Goal: Task Accomplishment & Management: Complete application form

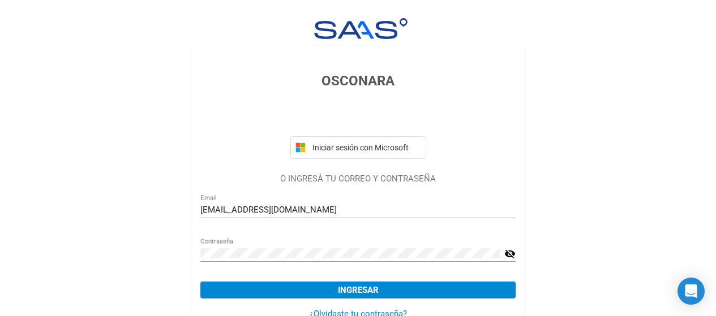
scroll to position [62, 0]
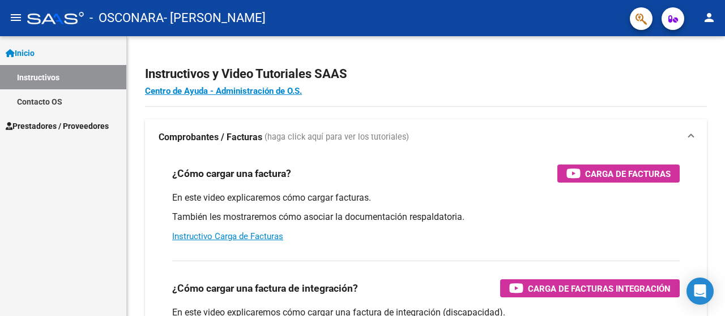
click at [67, 103] on link "Contacto OS" at bounding box center [63, 101] width 126 height 24
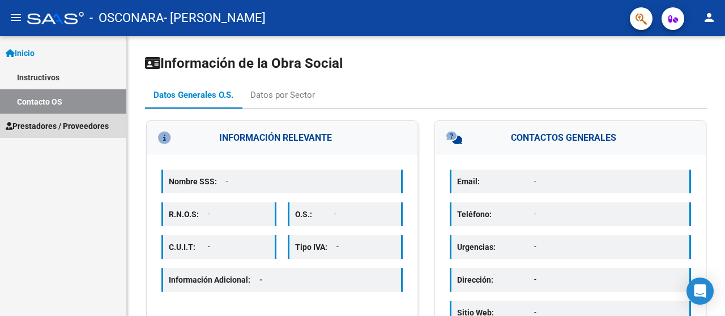
click at [86, 126] on span "Prestadores / Proveedores" at bounding box center [57, 126] width 103 height 12
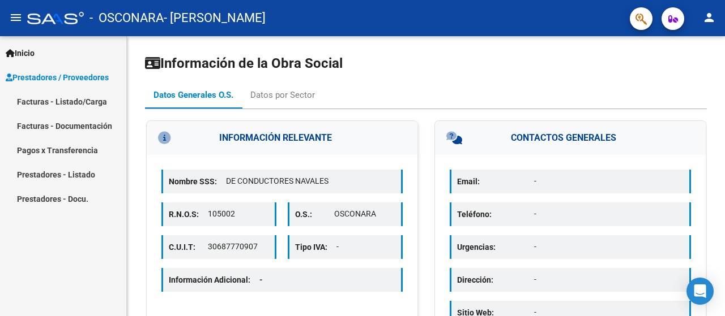
click at [65, 104] on link "Facturas - Listado/Carga" at bounding box center [63, 101] width 126 height 24
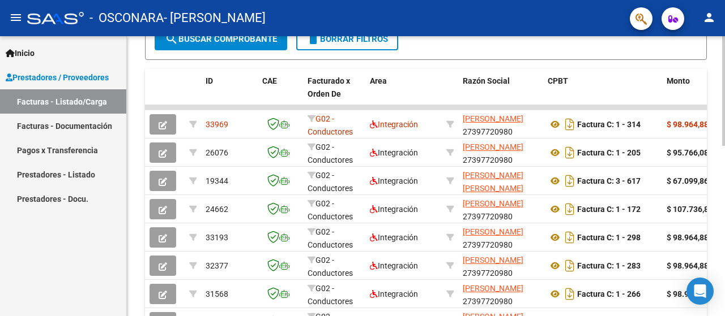
scroll to position [226, 0]
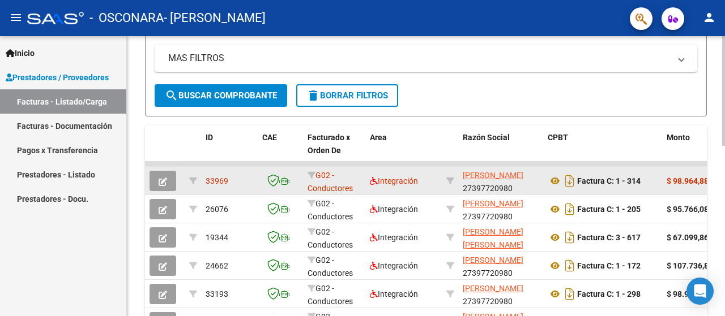
click at [672, 182] on strong "$ 98.964,88" at bounding box center [687, 181] width 42 height 9
click at [523, 175] on app-link-go-to "[PERSON_NAME]" at bounding box center [493, 175] width 61 height 13
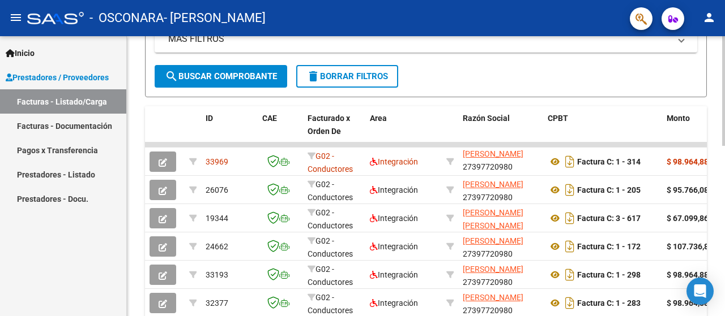
scroll to position [283, 0]
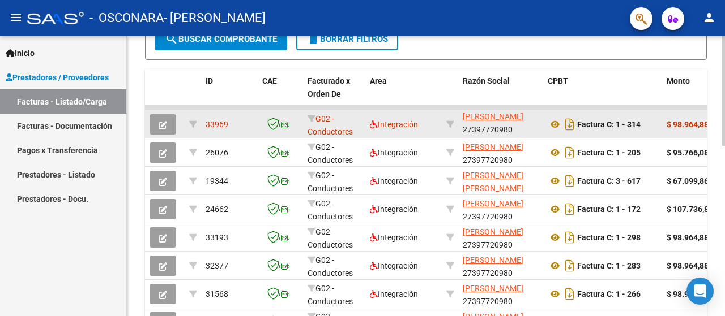
click at [348, 122] on div "G02 - Conductores Navales Central" at bounding box center [333, 125] width 53 height 24
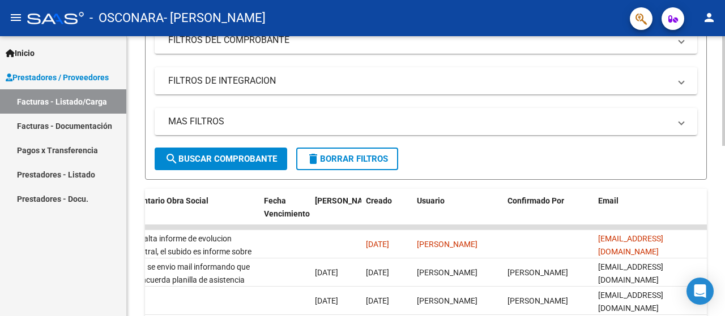
scroll to position [153, 0]
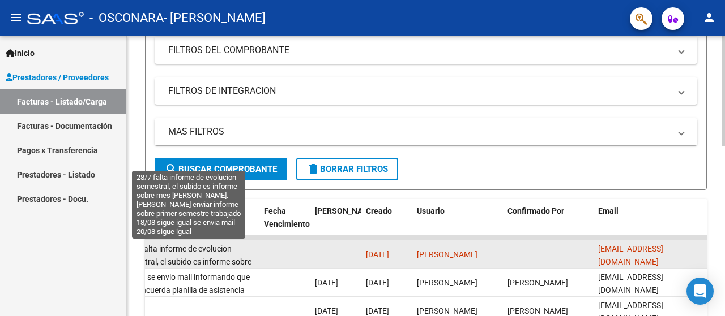
click at [168, 256] on span "28/7 falta informe de evolucion semestral, el subido es informe sobre mes [PERS…" at bounding box center [187, 288] width 130 height 87
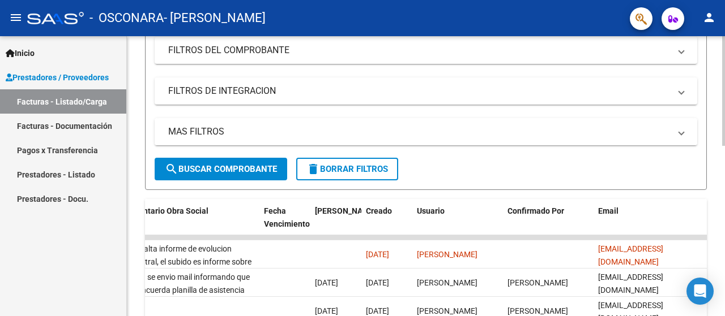
scroll to position [209, 0]
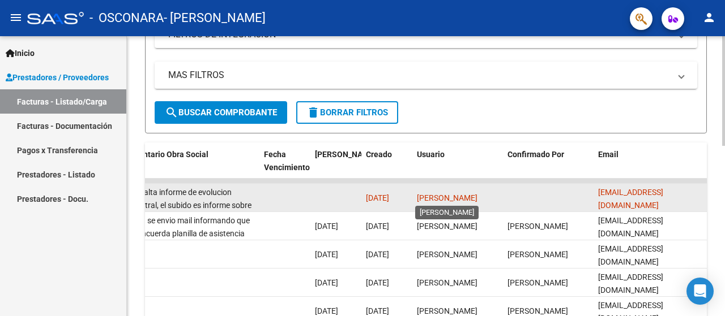
click at [477, 195] on span "[PERSON_NAME]" at bounding box center [447, 198] width 61 height 9
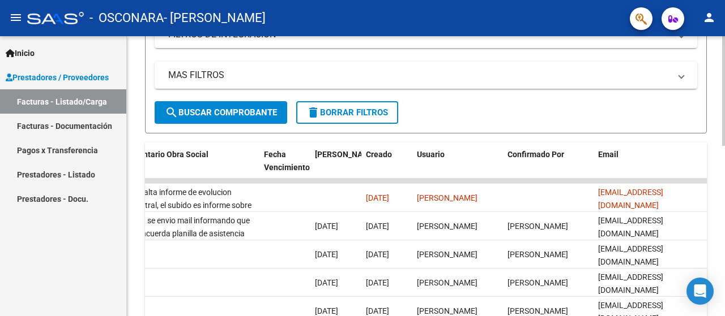
click at [223, 136] on div "Video tutorial PRESTADORES -> Listado de CPBTs Emitidos por Prestadores / Prove…" at bounding box center [426, 172] width 562 height 654
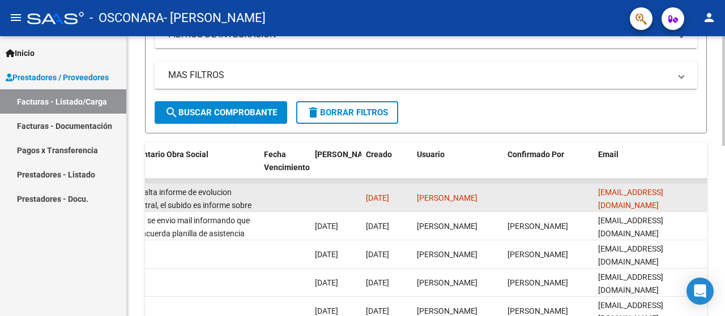
click at [233, 209] on datatable-body-cell "28/7 falta informe de evolucion semestral, el subido es informe sobre mes [PERS…" at bounding box center [189, 198] width 142 height 28
click at [629, 188] on datatable-body-cell "[EMAIL_ADDRESS][DOMAIN_NAME]" at bounding box center [649, 198] width 113 height 28
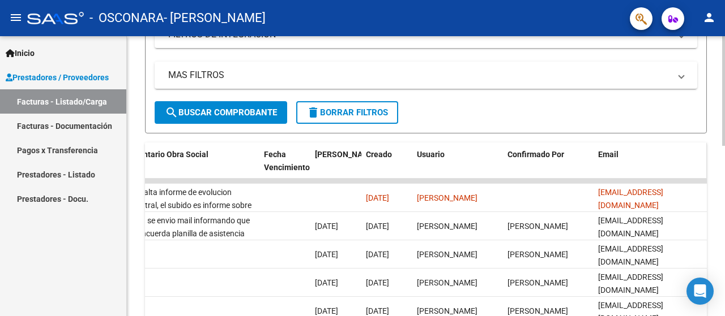
click at [613, 155] on span "Email" at bounding box center [608, 154] width 20 height 9
click at [314, 155] on datatable-header-cell "[PERSON_NAME]" at bounding box center [335, 168] width 51 height 50
drag, startPoint x: 256, startPoint y: 155, endPoint x: 146, endPoint y: 159, distance: 109.9
click at [254, 155] on span at bounding box center [254, 168] width 5 height 50
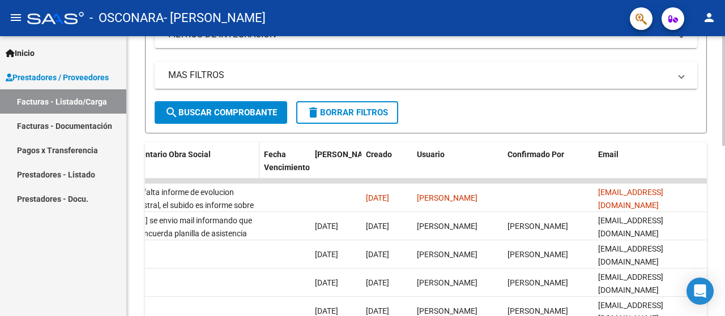
click at [146, 159] on div "Comentario Obra Social" at bounding box center [190, 154] width 130 height 13
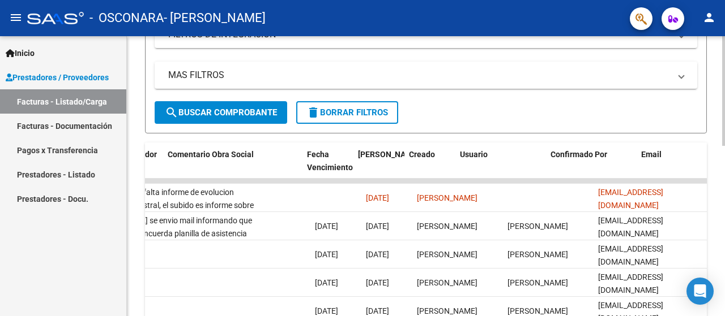
drag, startPoint x: 199, startPoint y: 177, endPoint x: 138, endPoint y: 178, distance: 60.6
click at [138, 178] on div "Video tutorial PRESTADORES -> Listado de CPBTs Emitidos por Prestadores / Prove…" at bounding box center [426, 181] width 598 height 709
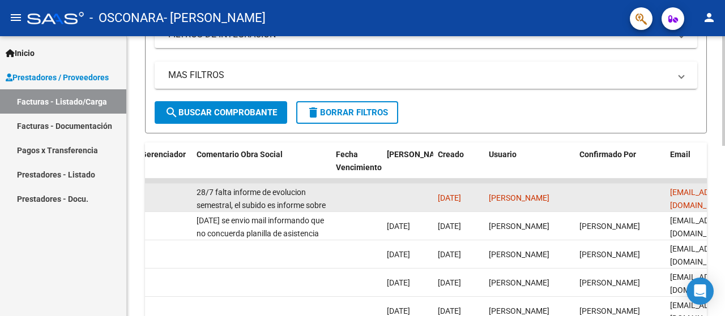
drag, startPoint x: 253, startPoint y: 182, endPoint x: 165, endPoint y: 183, distance: 87.8
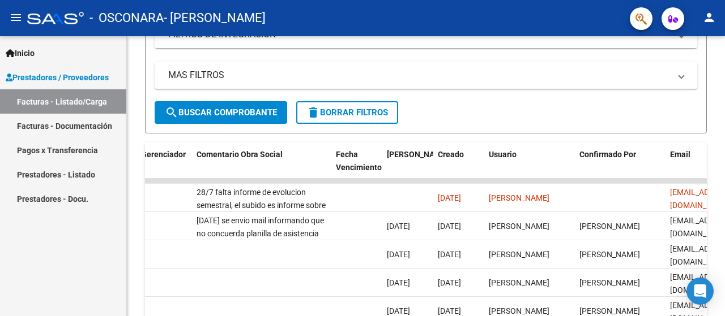
drag, startPoint x: 188, startPoint y: 179, endPoint x: 113, endPoint y: 179, distance: 75.3
click at [113, 179] on mat-sidenav-container "Inicio Instructivos Contacto OS Prestadores / Proveedores Facturas - Listado/Ca…" at bounding box center [362, 176] width 725 height 280
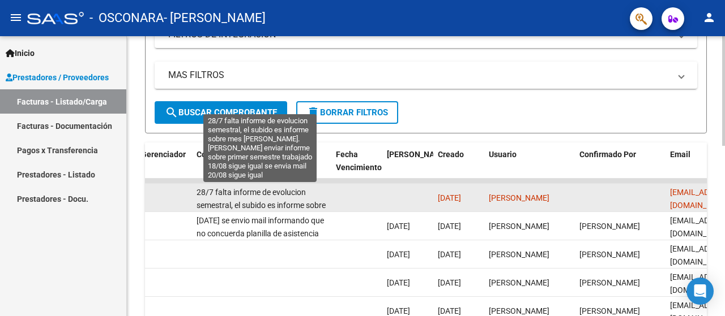
click at [241, 196] on span "28/7 falta informe de evolucion semestral, el subido es informe sobre mes [PERS…" at bounding box center [261, 231] width 130 height 87
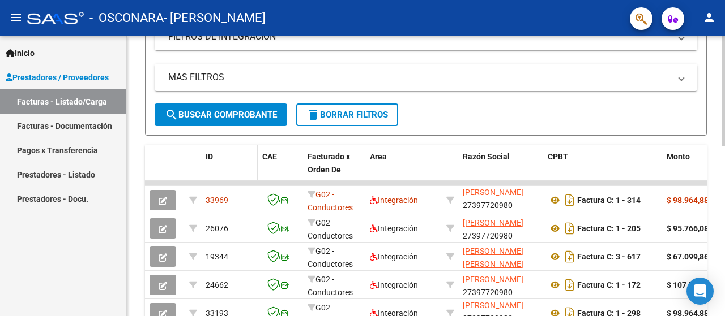
scroll to position [209, 0]
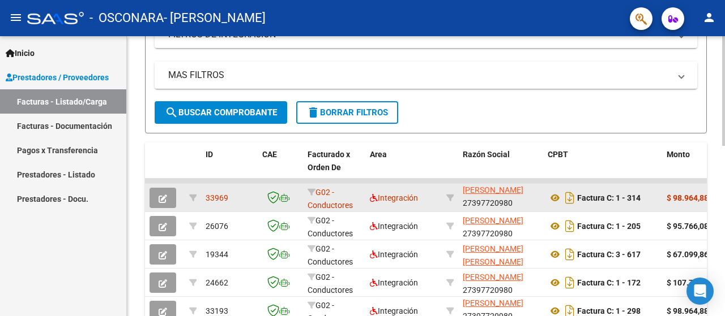
click at [160, 196] on icon "button" at bounding box center [163, 199] width 8 height 8
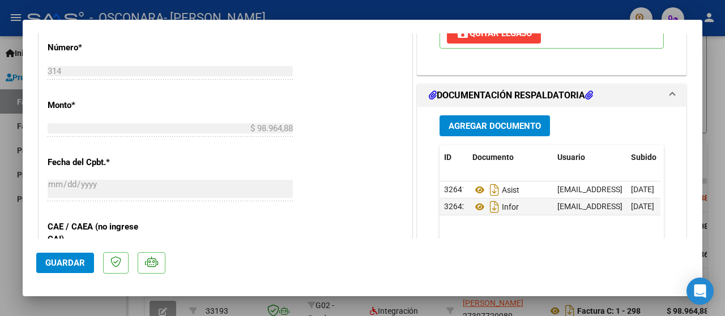
scroll to position [509, 0]
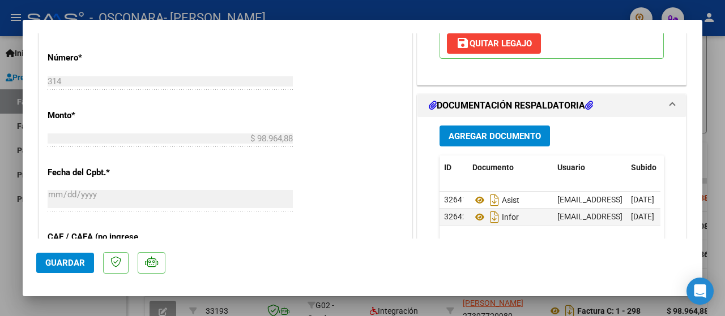
click at [508, 133] on span "Agregar Documento" at bounding box center [494, 136] width 92 height 10
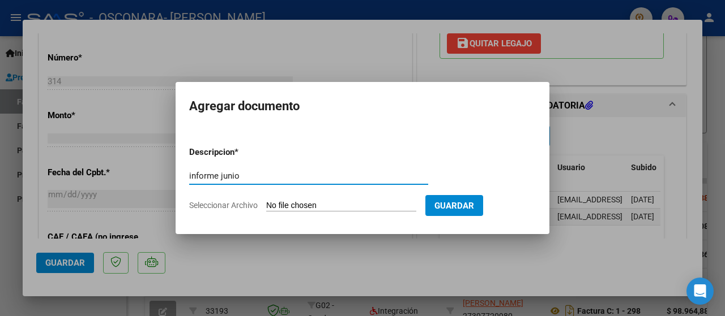
type input "informe junio"
click at [319, 204] on input "Seleccionar Archivo" at bounding box center [341, 206] width 150 height 11
type input "C:\fakepath\[PERSON_NAME](1) (1).pdf"
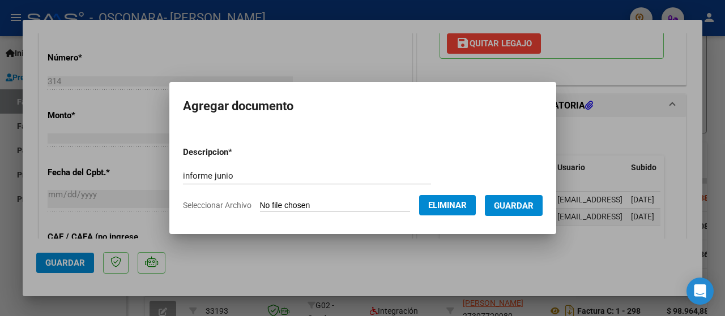
click at [520, 211] on button "Guardar" at bounding box center [514, 205] width 58 height 21
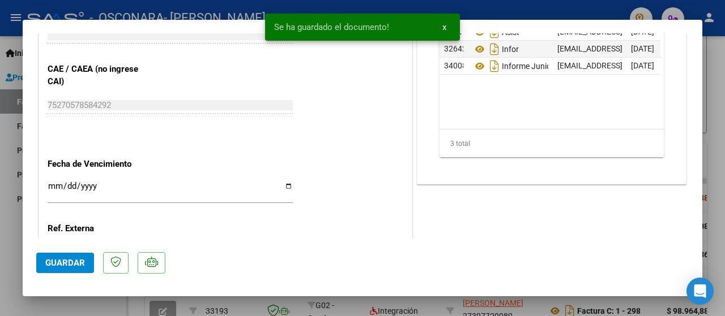
scroll to position [679, 0]
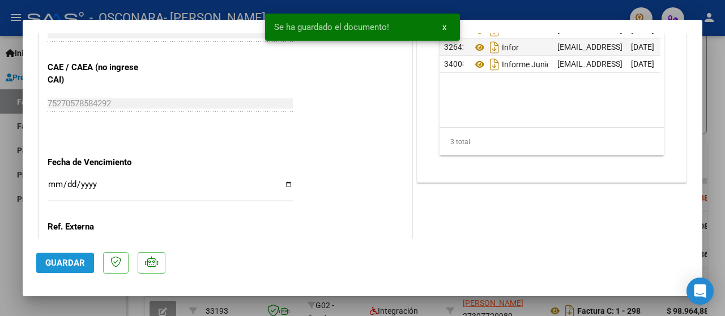
click at [50, 264] on span "Guardar" at bounding box center [65, 263] width 40 height 10
click at [713, 55] on div at bounding box center [362, 158] width 725 height 316
type input "$ 0,00"
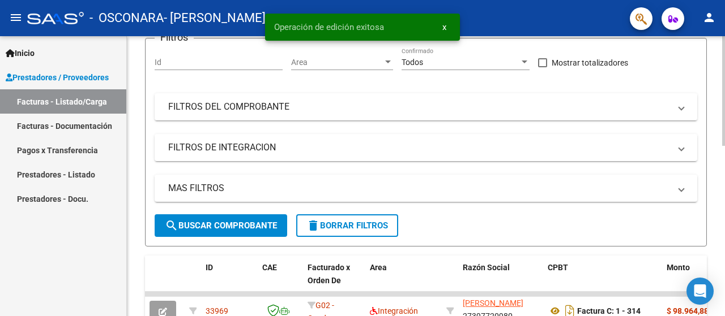
scroll to position [0, 0]
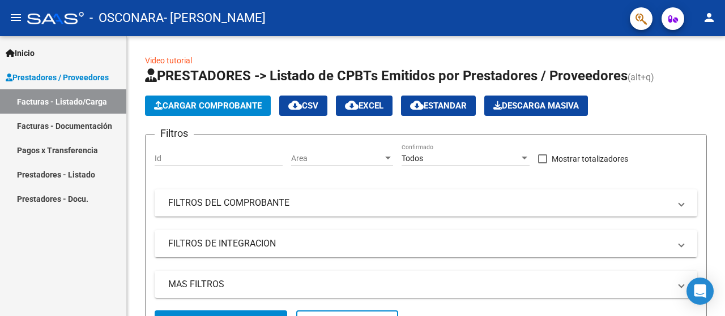
click at [32, 48] on span "Inicio" at bounding box center [20, 53] width 29 height 12
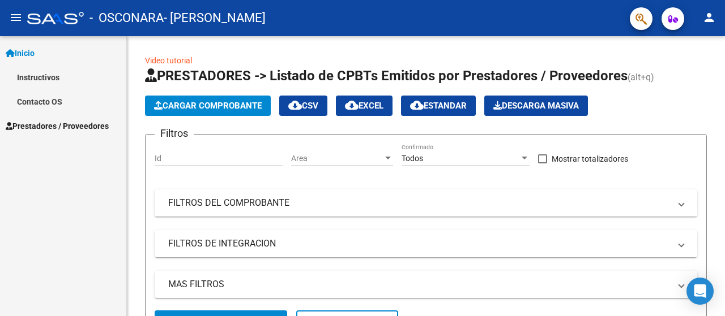
click at [23, 66] on link "Instructivos" at bounding box center [63, 77] width 126 height 24
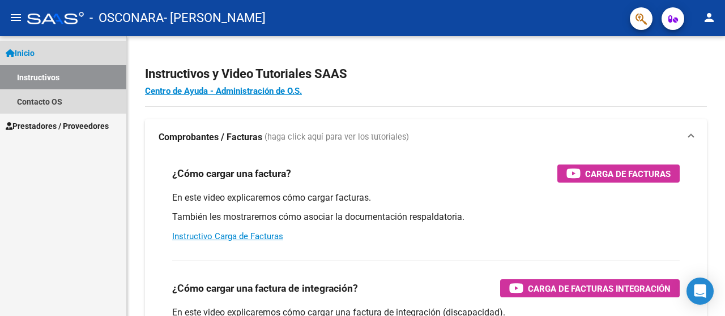
click at [33, 53] on span "Inicio" at bounding box center [20, 53] width 29 height 12
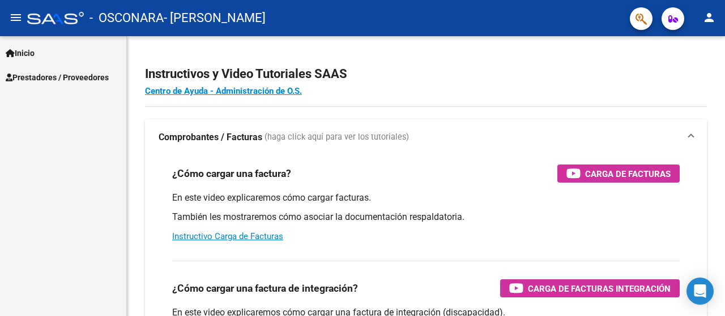
click at [23, 58] on span "Inicio" at bounding box center [20, 53] width 29 height 12
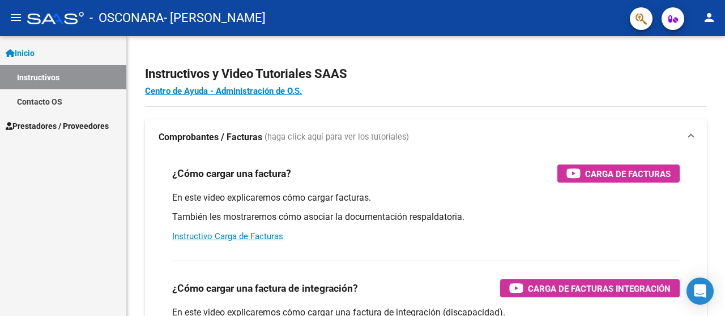
click at [27, 50] on span "Inicio" at bounding box center [20, 53] width 29 height 12
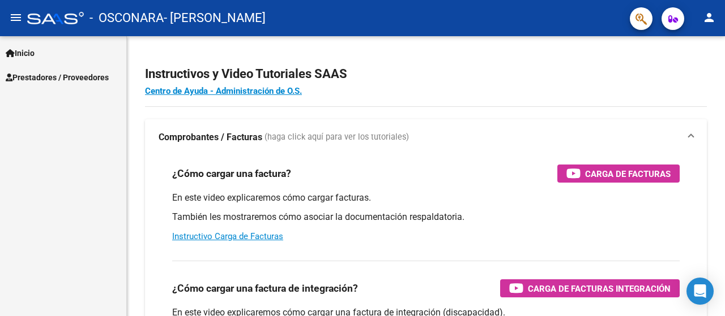
click at [74, 51] on link "Inicio" at bounding box center [63, 53] width 126 height 24
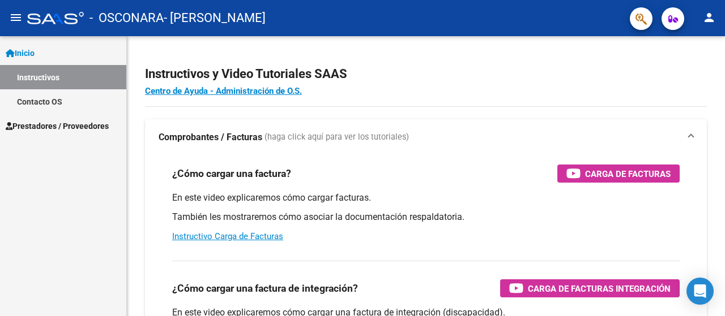
click at [66, 127] on span "Prestadores / Proveedores" at bounding box center [57, 126] width 103 height 12
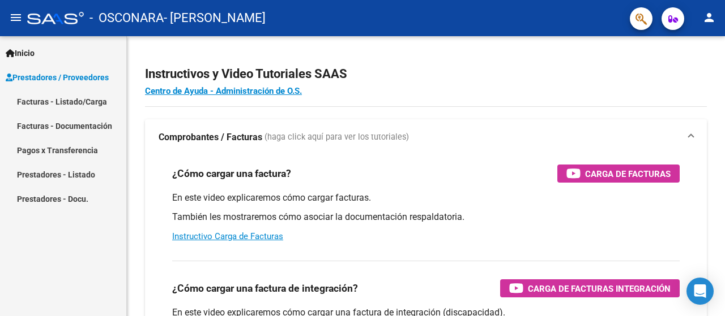
click at [89, 97] on link "Facturas - Listado/Carga" at bounding box center [63, 101] width 126 height 24
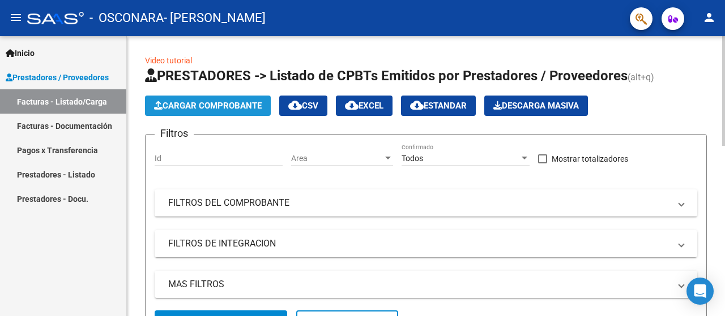
click at [237, 105] on span "Cargar Comprobante" at bounding box center [208, 106] width 108 height 10
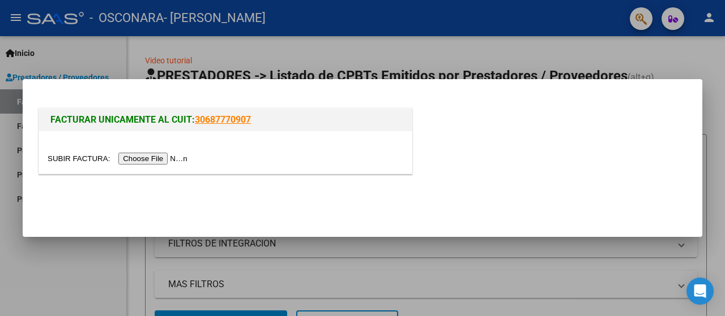
click at [140, 162] on input "file" at bounding box center [119, 159] width 143 height 12
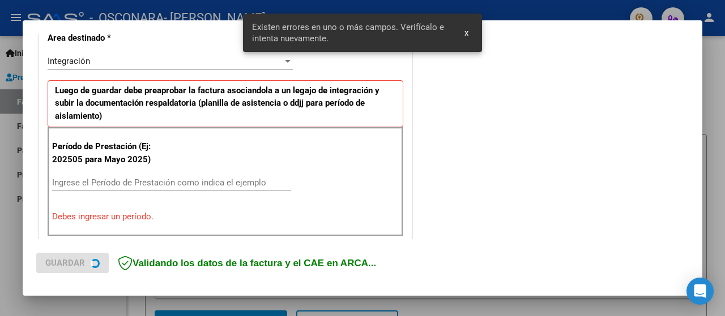
scroll to position [281, 0]
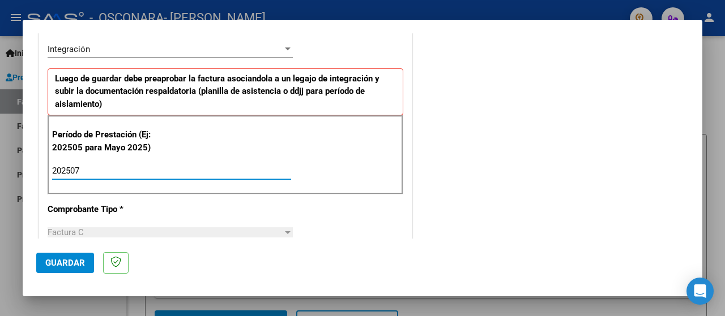
click at [128, 166] on input "202507" at bounding box center [171, 171] width 239 height 10
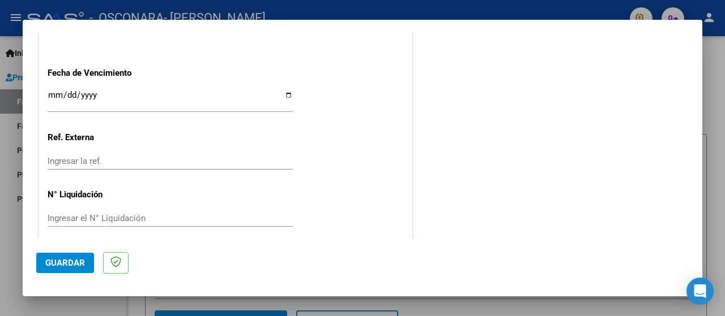
scroll to position [813, 0]
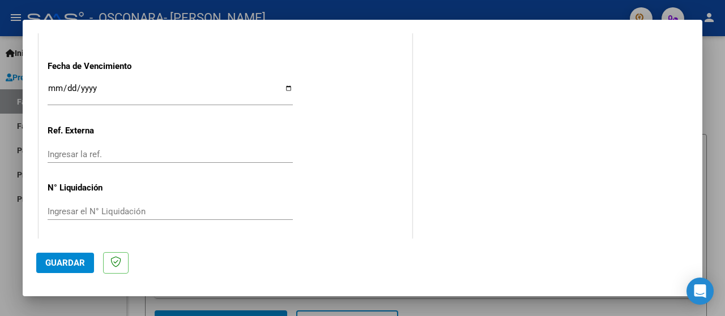
type input "202507"
click at [66, 258] on span "Guardar" at bounding box center [65, 263] width 40 height 10
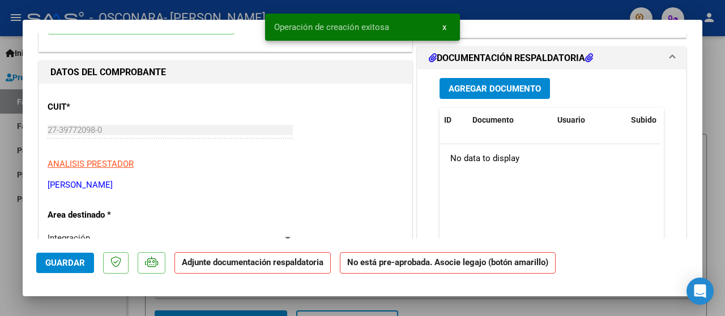
scroll to position [0, 0]
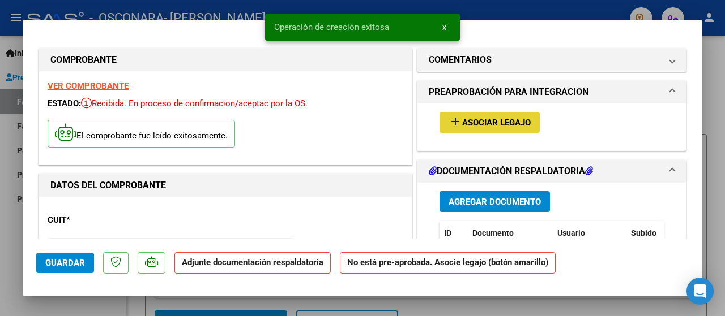
click at [493, 123] on span "Asociar Legajo" at bounding box center [496, 123] width 68 height 10
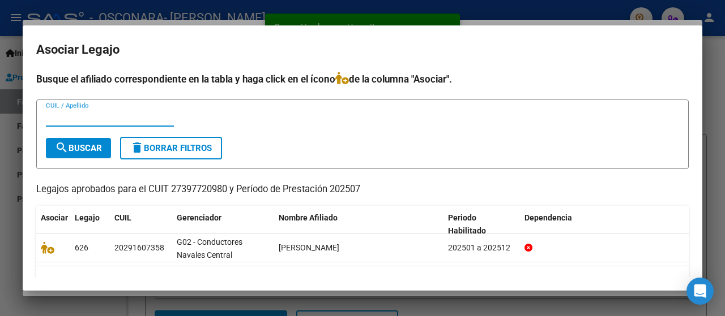
scroll to position [25, 0]
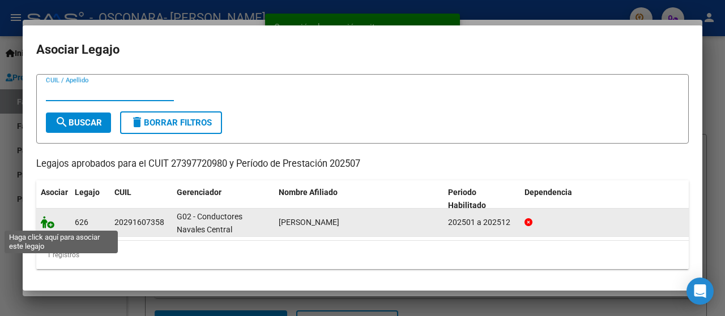
click at [47, 223] on icon at bounding box center [48, 222] width 14 height 12
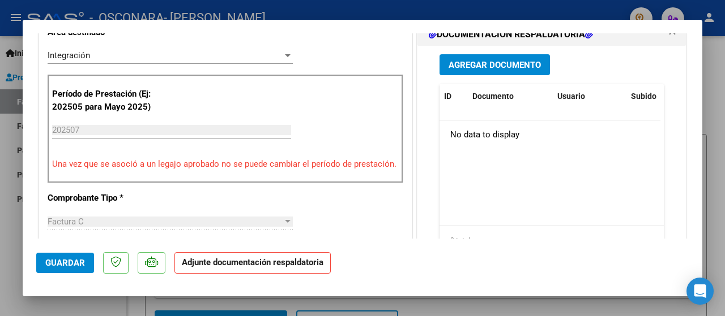
scroll to position [226, 0]
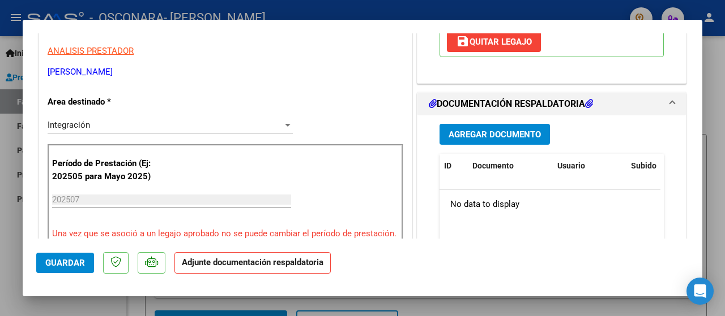
click at [495, 139] on button "Agregar Documento" at bounding box center [494, 134] width 110 height 21
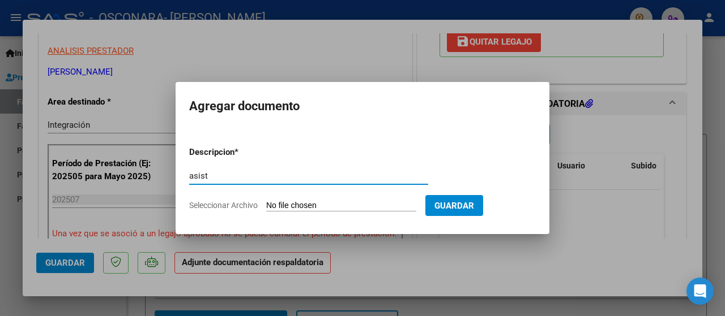
type input "asist"
click at [323, 202] on input "Seleccionar Archivo" at bounding box center [341, 206] width 150 height 11
type input "C:\fakepath\asist .jpeg"
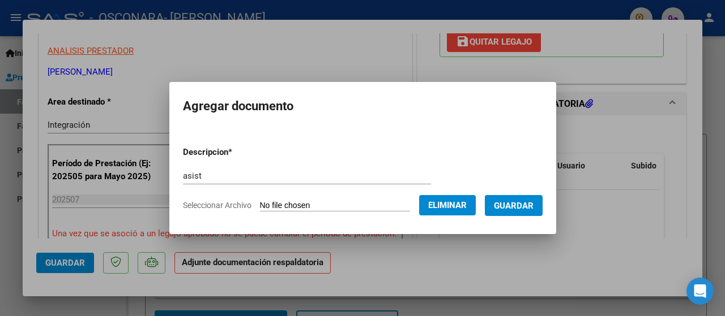
click at [519, 204] on span "Guardar" at bounding box center [514, 206] width 40 height 10
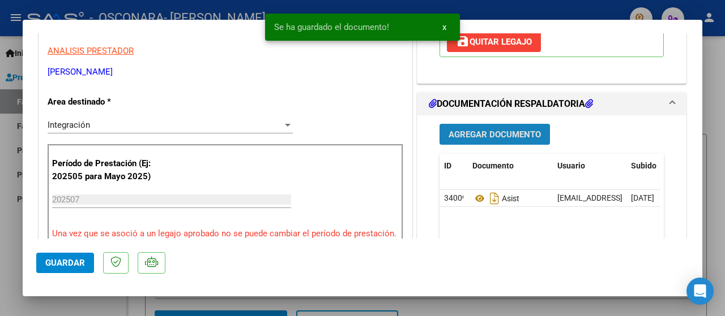
click at [473, 134] on span "Agregar Documento" at bounding box center [494, 135] width 92 height 10
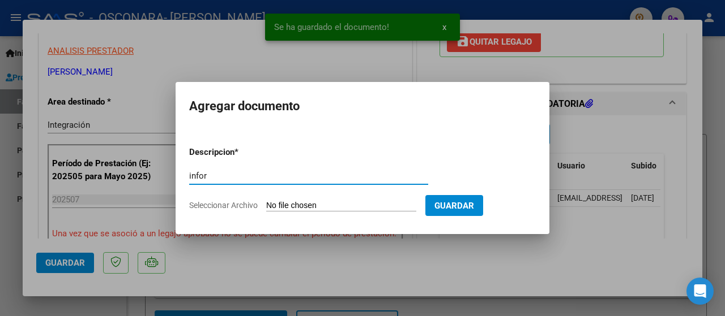
type input "infor"
click at [338, 202] on input "Seleccionar Archivo" at bounding box center [341, 206] width 150 height 11
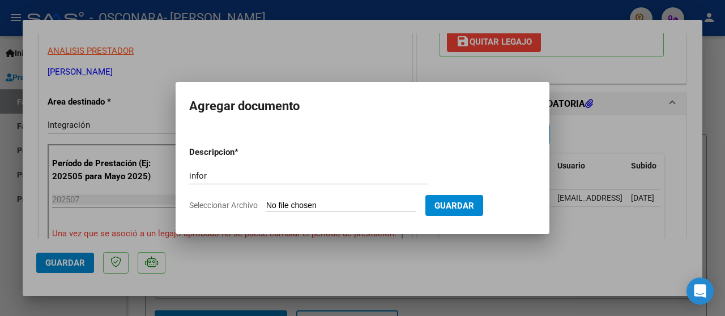
type input "C:\fakepath\planilla informe.pdf"
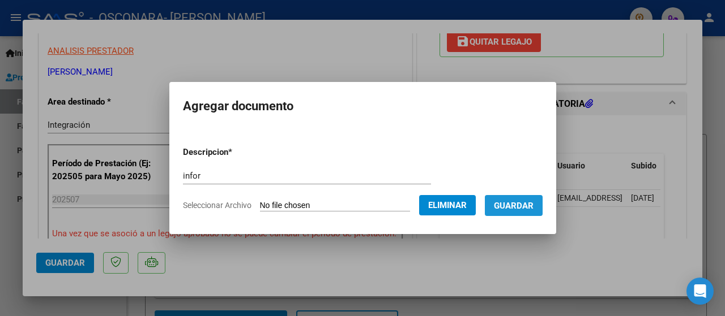
click at [525, 209] on span "Guardar" at bounding box center [514, 206] width 40 height 10
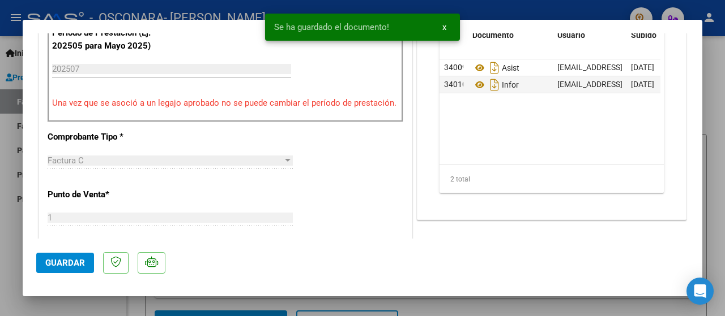
scroll to position [396, 0]
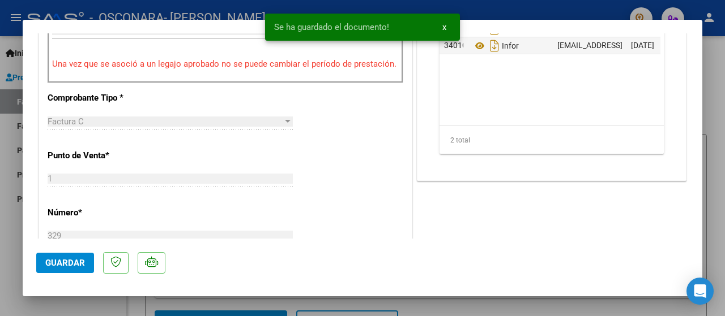
click at [73, 265] on span "Guardar" at bounding box center [65, 263] width 40 height 10
click at [716, 199] on div at bounding box center [362, 158] width 725 height 316
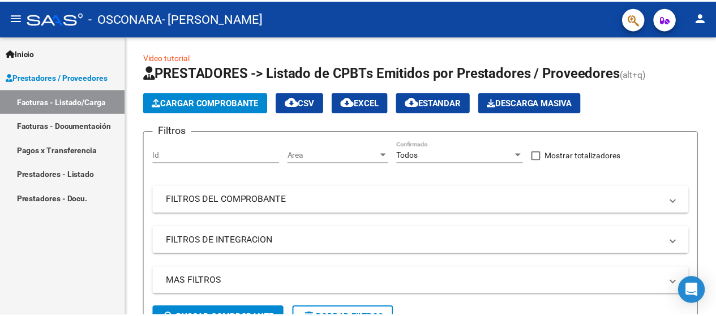
scroll to position [0, 0]
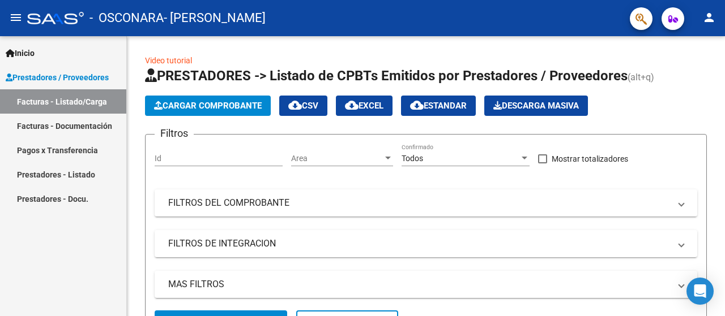
click at [711, 23] on mat-icon "person" at bounding box center [709, 18] width 14 height 14
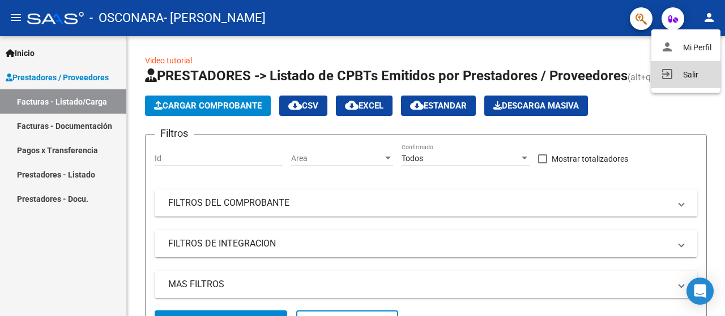
click at [702, 75] on button "exit_to_app Salir" at bounding box center [685, 74] width 69 height 27
